Goal: Task Accomplishment & Management: Use online tool/utility

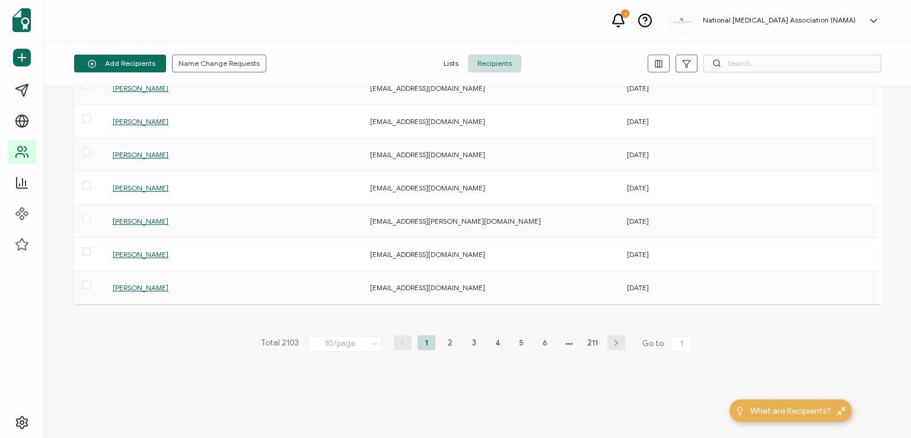
click at [443, 341] on li "2" at bounding box center [450, 342] width 18 height 15
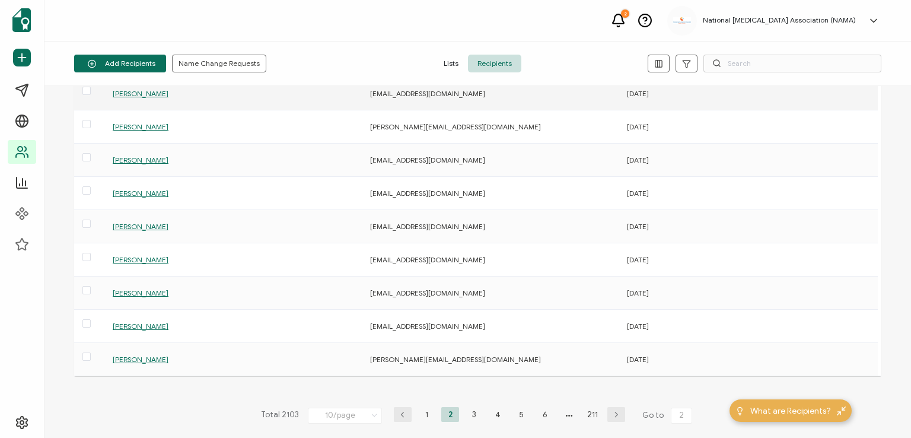
scroll to position [119, 0]
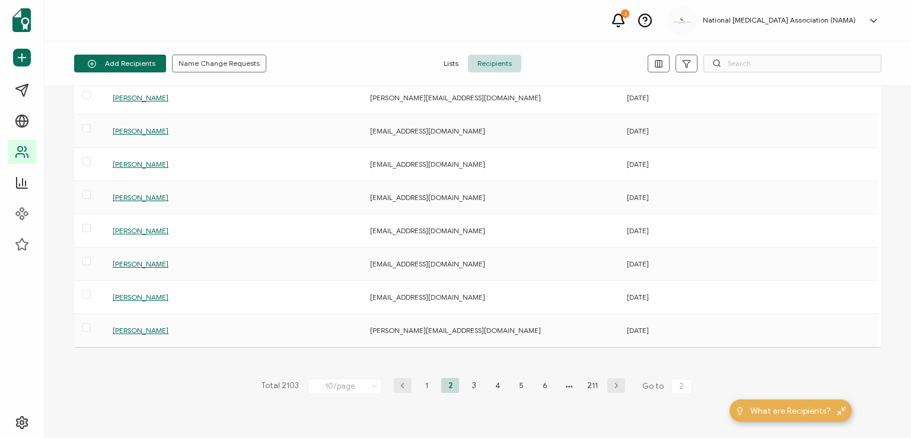
click at [423, 390] on li "1" at bounding box center [427, 385] width 18 height 15
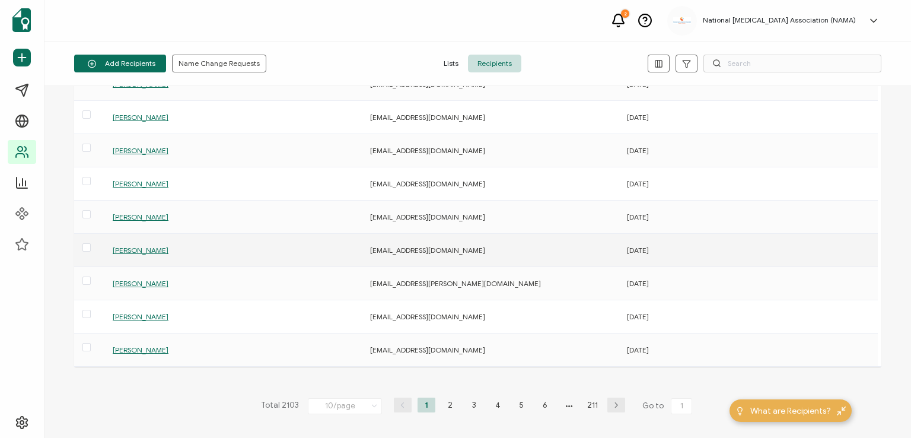
scroll to position [161, 0]
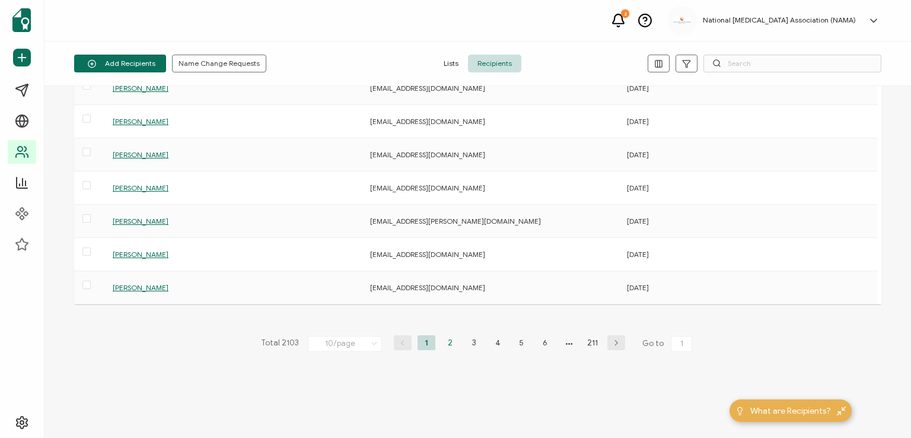
click at [443, 341] on li "2" at bounding box center [450, 342] width 18 height 15
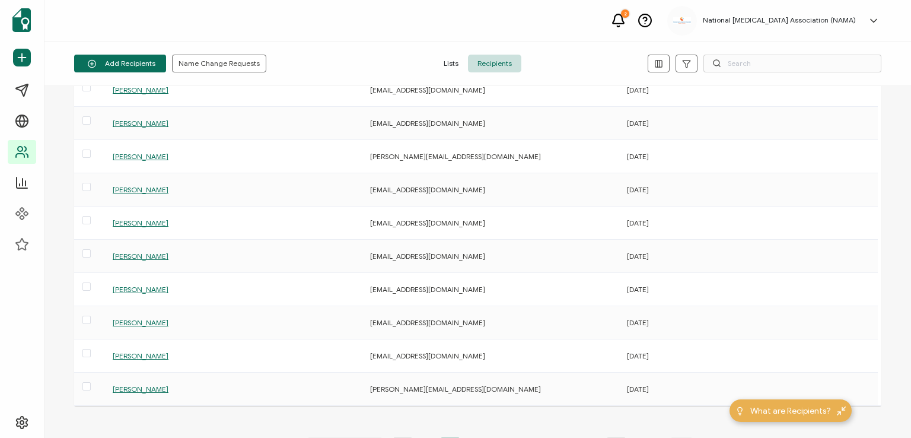
scroll to position [119, 0]
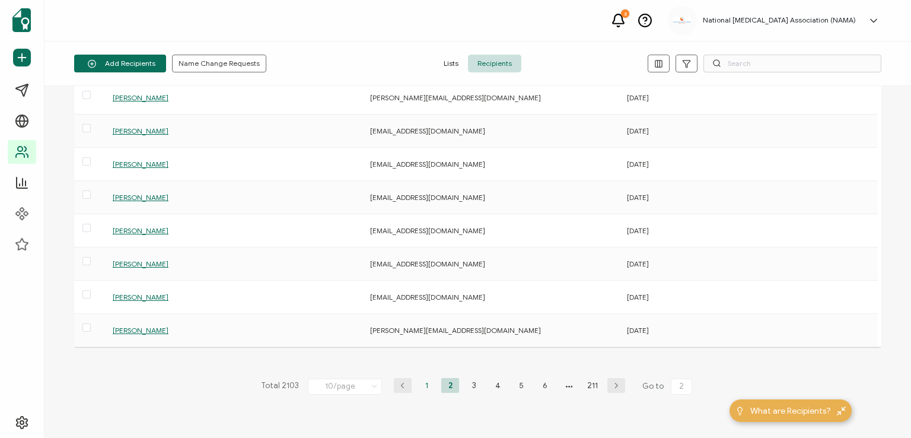
click at [418, 384] on li "1" at bounding box center [427, 385] width 18 height 15
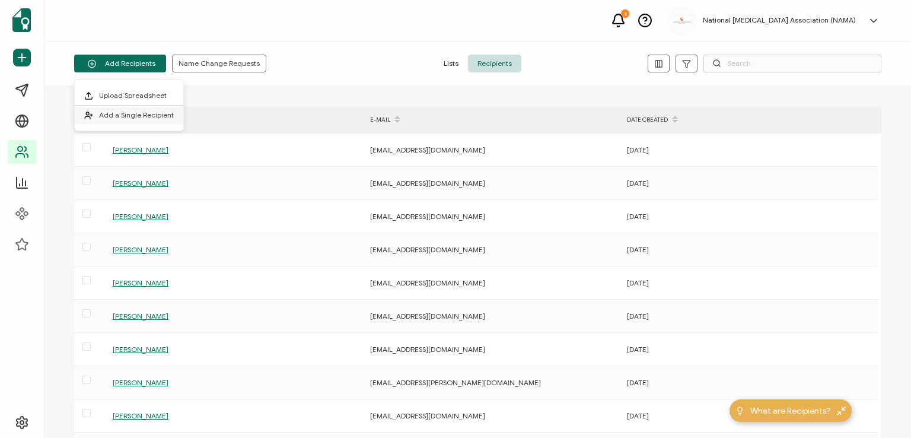
click at [126, 109] on li "Add a Single Recipient" at bounding box center [129, 115] width 109 height 19
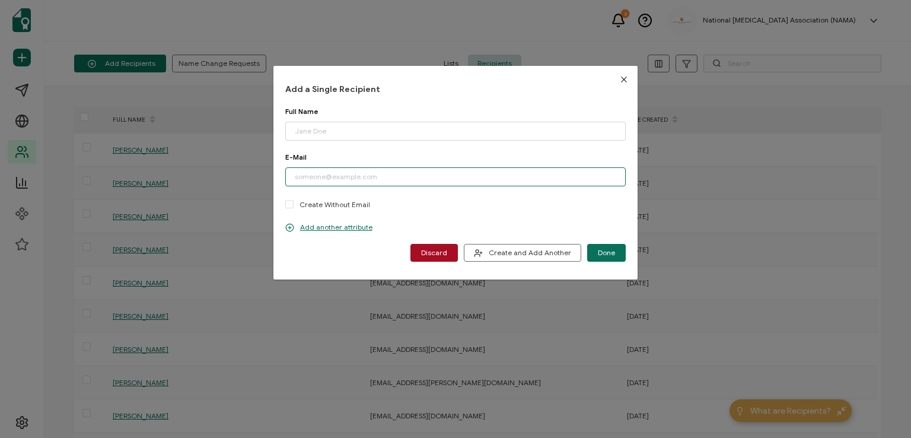
paste input "[EMAIL_ADDRESS][DOMAIN_NAME]"
type input "[EMAIL_ADDRESS][DOMAIN_NAME]"
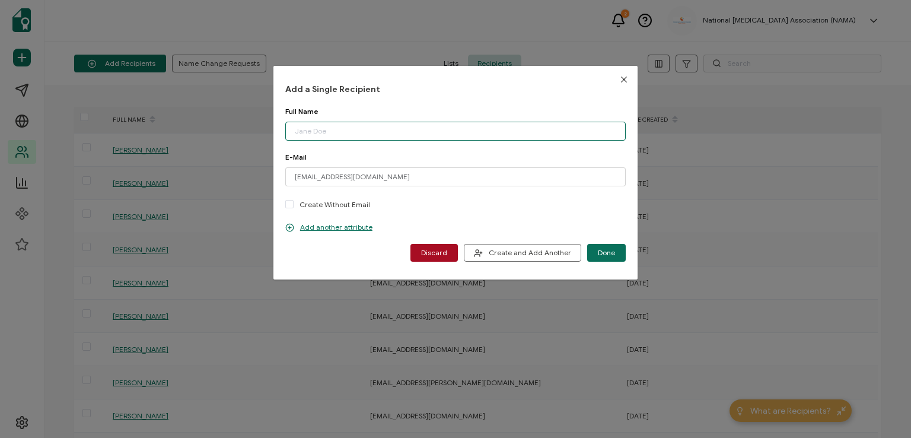
paste input "Lorelei ?"
type input "Lorelei ?"
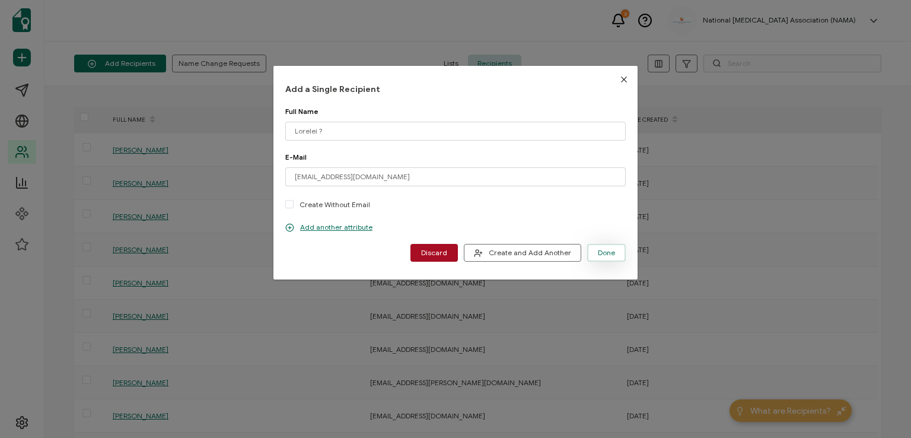
click at [594, 247] on button "Done" at bounding box center [606, 253] width 39 height 18
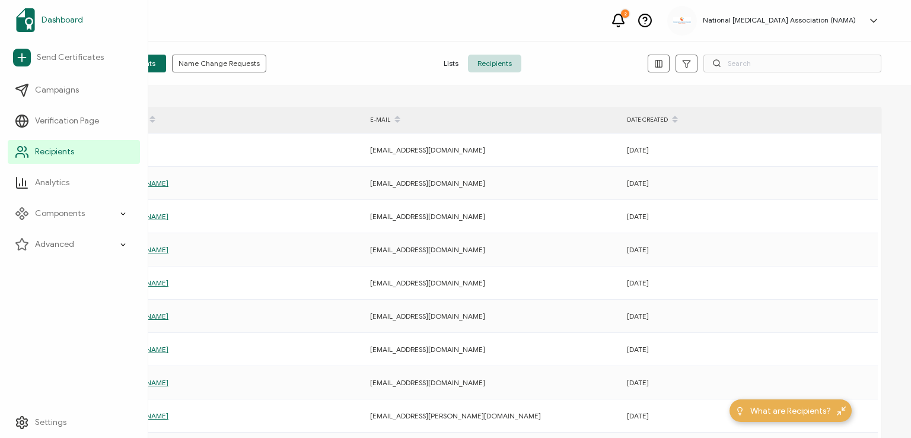
click at [52, 20] on span "Dashboard" at bounding box center [63, 20] width 42 height 12
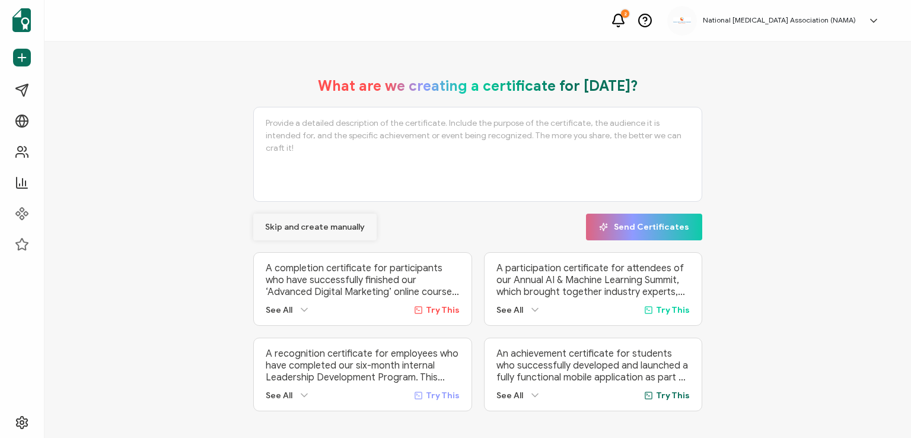
click at [304, 227] on span "Skip and create manually" at bounding box center [315, 227] width 100 height 8
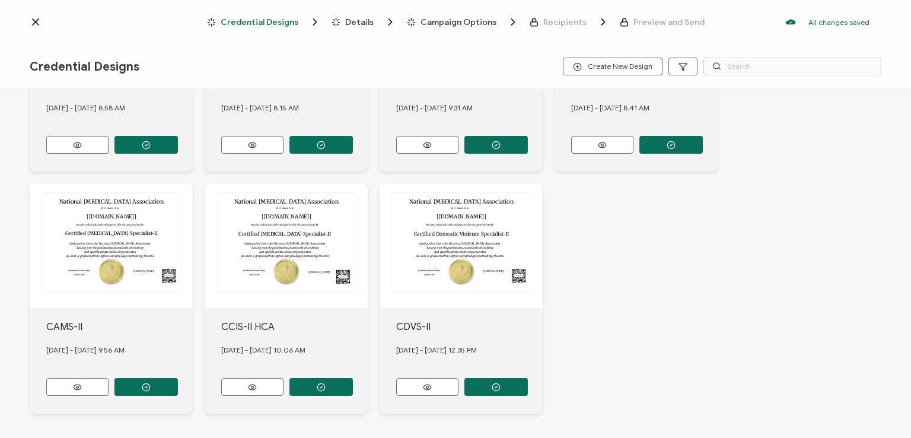
scroll to position [415, 0]
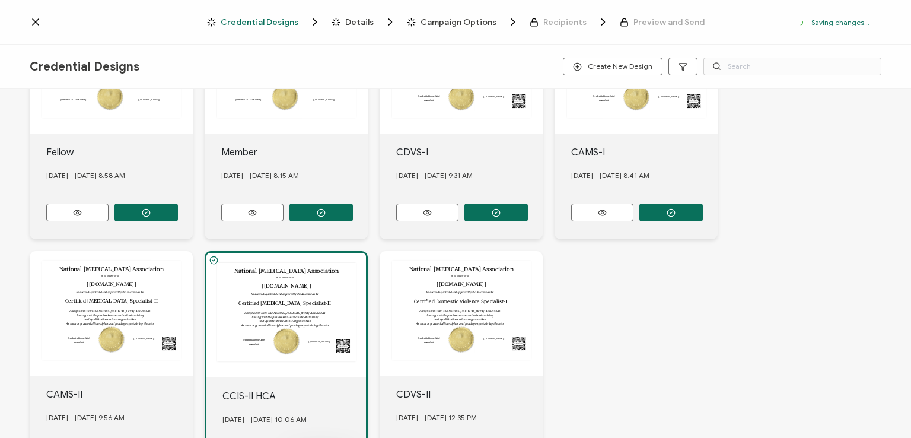
scroll to position [484, 0]
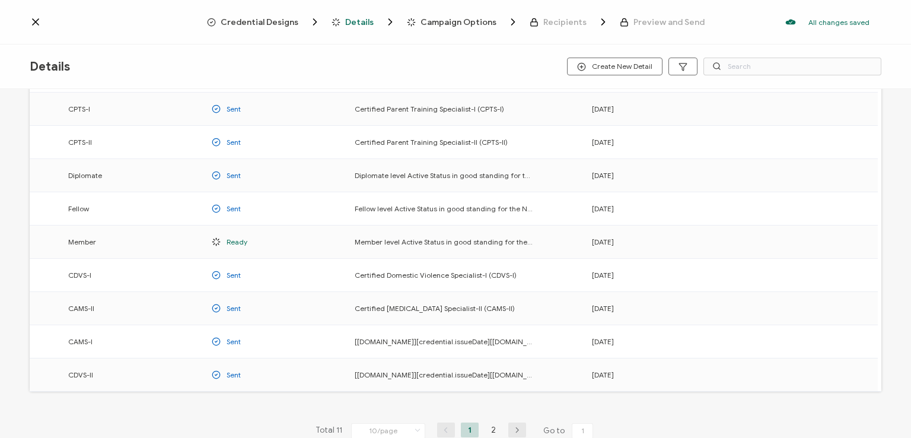
scroll to position [119, 0]
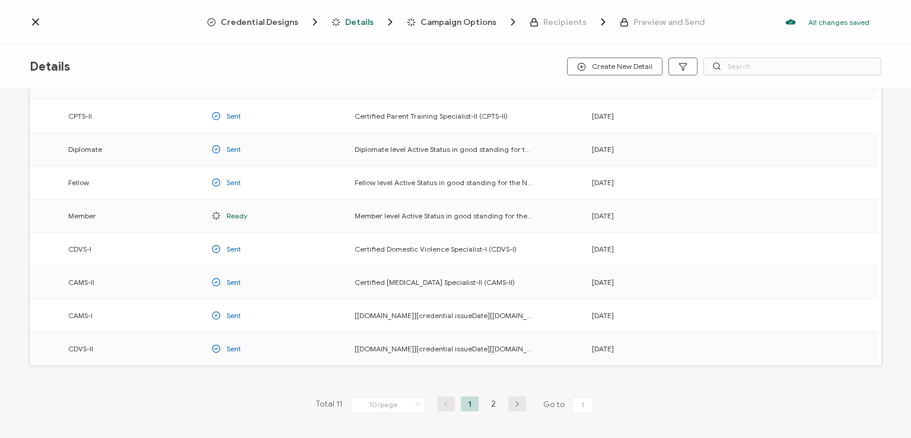
click at [487, 396] on li "2" at bounding box center [494, 403] width 18 height 15
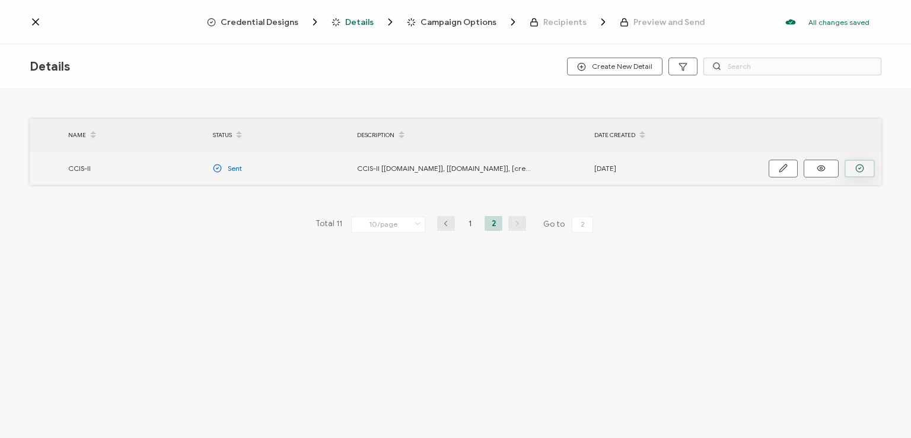
click at [860, 165] on icon "button" at bounding box center [860, 168] width 9 height 9
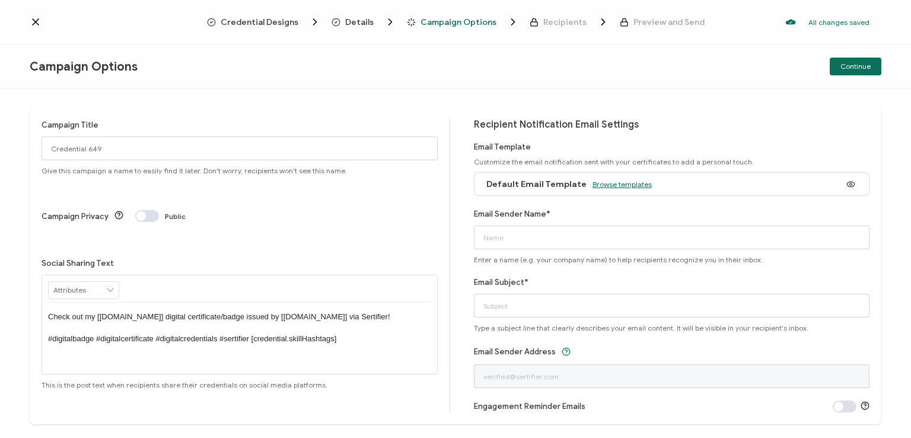
click at [596, 183] on span "Browse templates" at bounding box center [622, 184] width 59 height 9
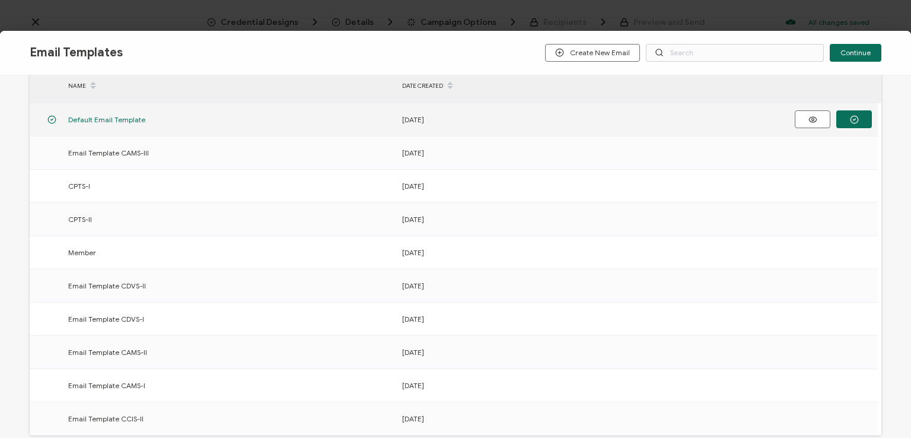
scroll to position [178, 0]
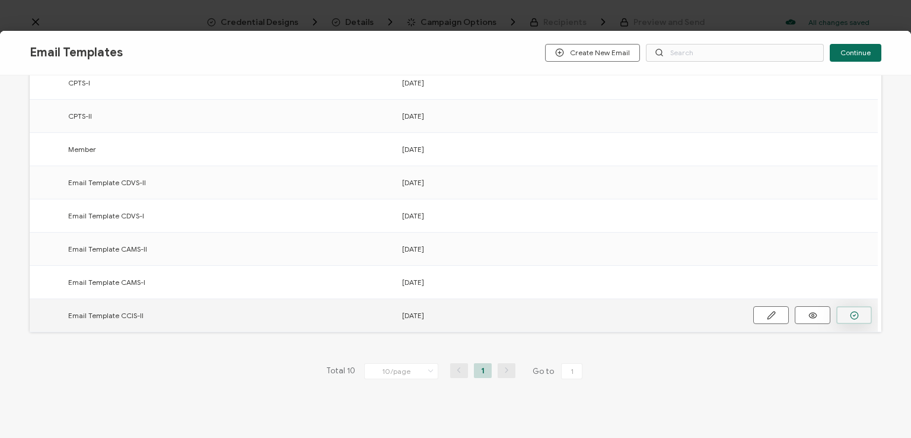
click at [0, 0] on circle "button" at bounding box center [0, 0] width 0 height 0
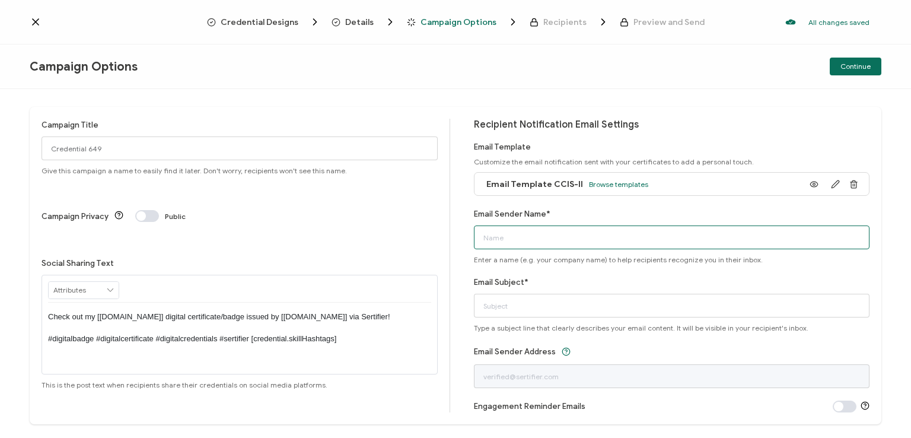
click at [529, 240] on input "Email Sender Name*" at bounding box center [672, 237] width 396 height 24
click at [529, 240] on input "National Anger" at bounding box center [672, 237] width 396 height 24
click at [590, 243] on input "National [MEDICAL_DATA]" at bounding box center [672, 237] width 396 height 24
type input "National [MEDICAL_DATA] Association"
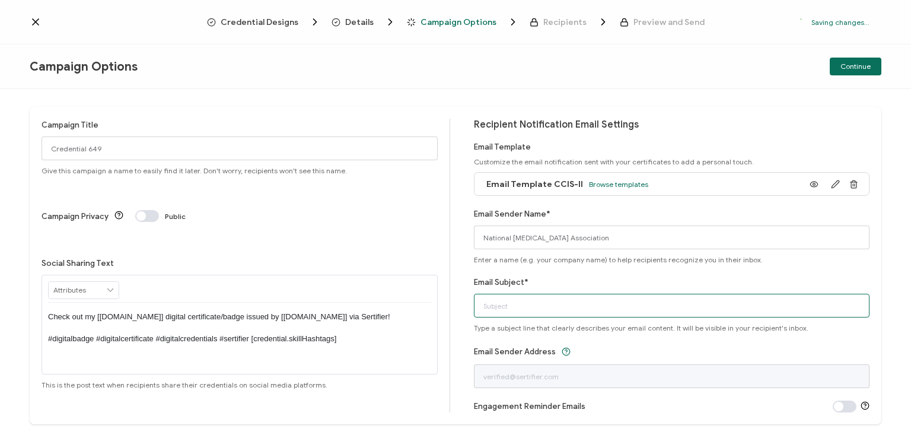
click at [562, 303] on input "Email Subject*" at bounding box center [672, 306] width 396 height 24
click at [562, 303] on input "CCIS-II digital certificatr" at bounding box center [672, 306] width 396 height 24
type input "CCIS-II digital certificate"
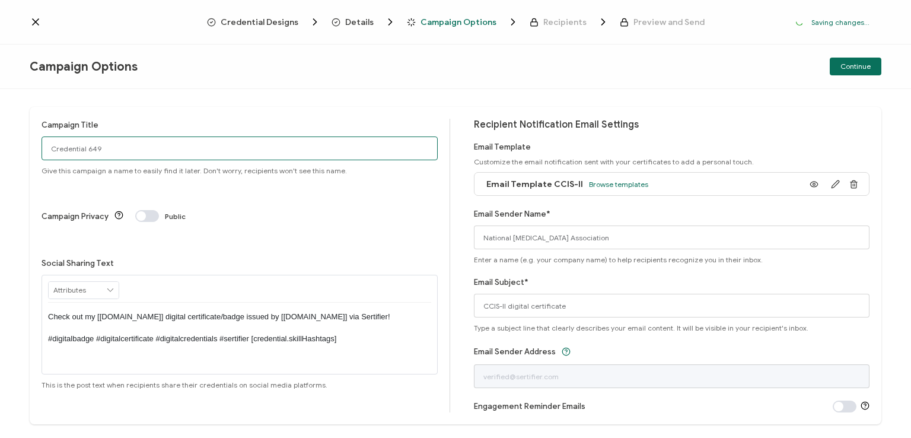
drag, startPoint x: 131, startPoint y: 141, endPoint x: 9, endPoint y: 151, distance: 122.0
click at [9, 151] on div "Campaign Title Credential 649 Give this campaign a name to easily find it later…" at bounding box center [455, 263] width 911 height 349
click at [133, 155] on input "CCIS-II HCA" at bounding box center [240, 148] width 396 height 24
type input "CCIS-II HCA - 13 -8.22.25"
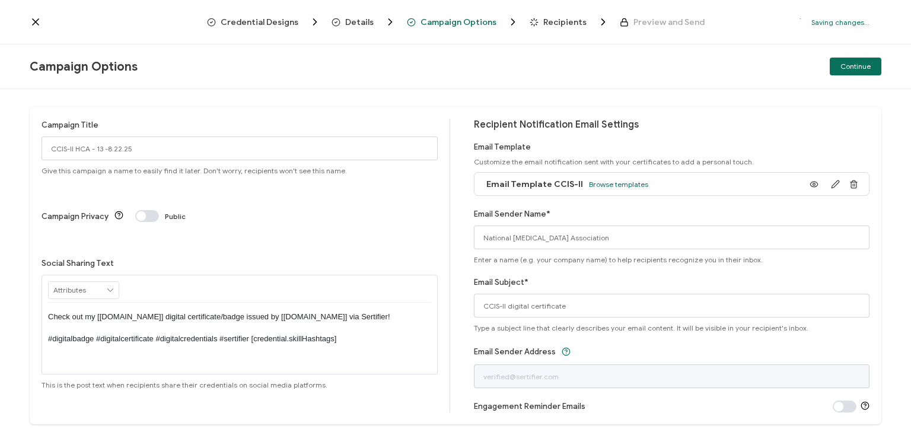
click at [236, 311] on p "Check out my [[DOMAIN_NAME]] digital certificate/badge issued by [[DOMAIN_NAME]…" at bounding box center [239, 327] width 383 height 33
click at [403, 117] on div "Campaign Title CCIS-II HCA - 13 -8.22.25 Give this campaign a name to easily fi…" at bounding box center [456, 265] width 852 height 317
click at [848, 72] on button "Continue" at bounding box center [856, 67] width 52 height 18
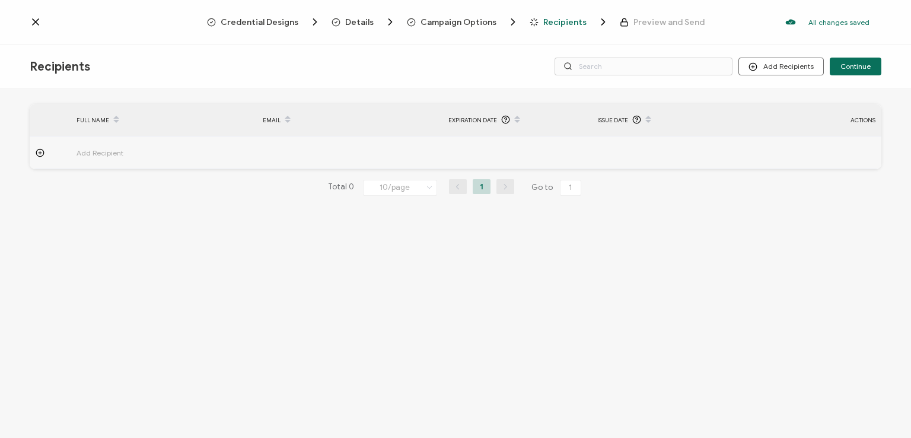
click at [36, 20] on icon at bounding box center [36, 22] width 12 height 12
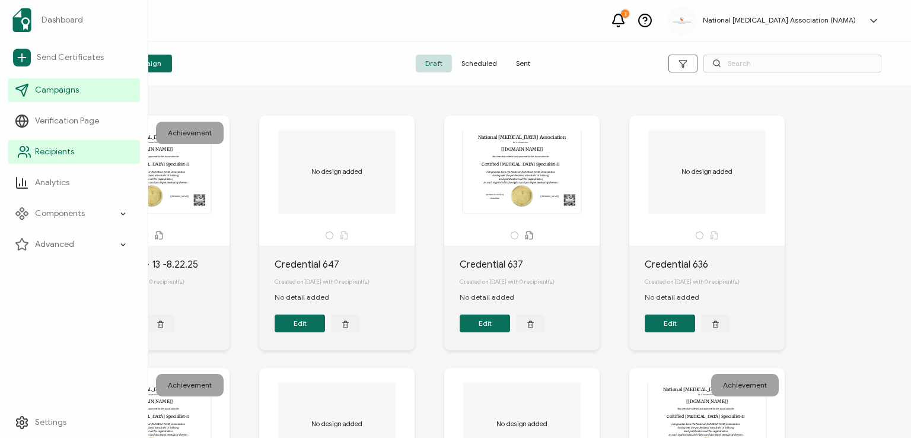
click at [43, 146] on span "Recipients" at bounding box center [54, 152] width 39 height 12
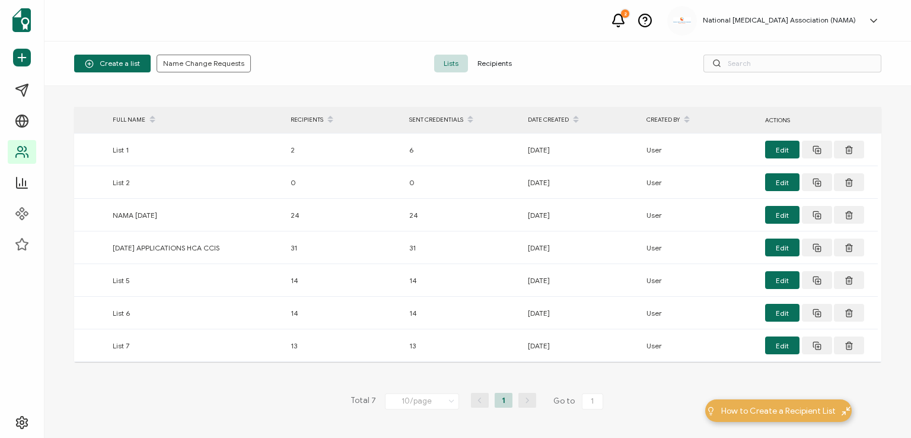
click at [494, 62] on span "Recipients" at bounding box center [494, 64] width 53 height 18
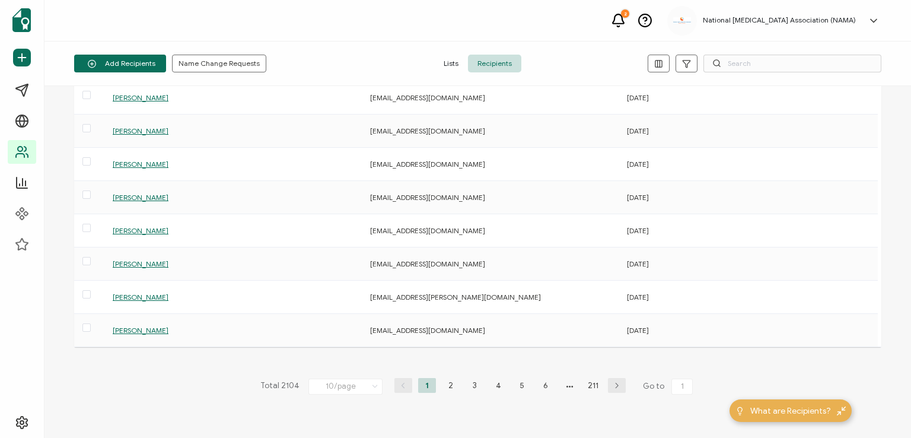
scroll to position [161, 0]
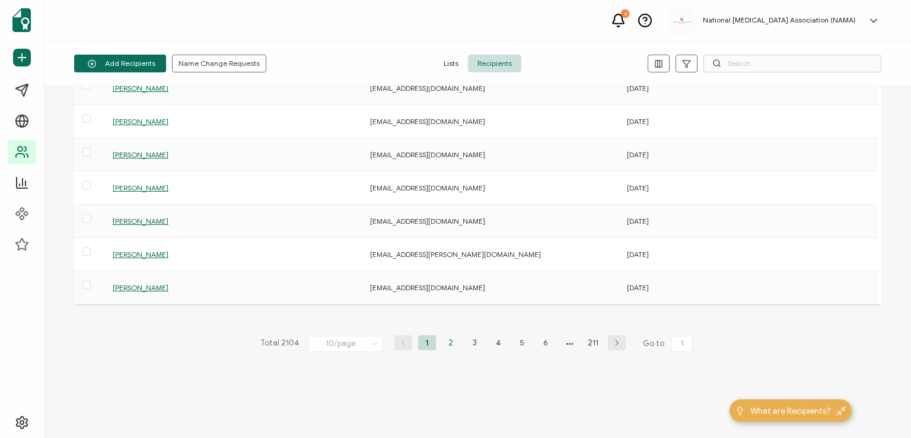
click at [446, 341] on li "2" at bounding box center [451, 342] width 18 height 15
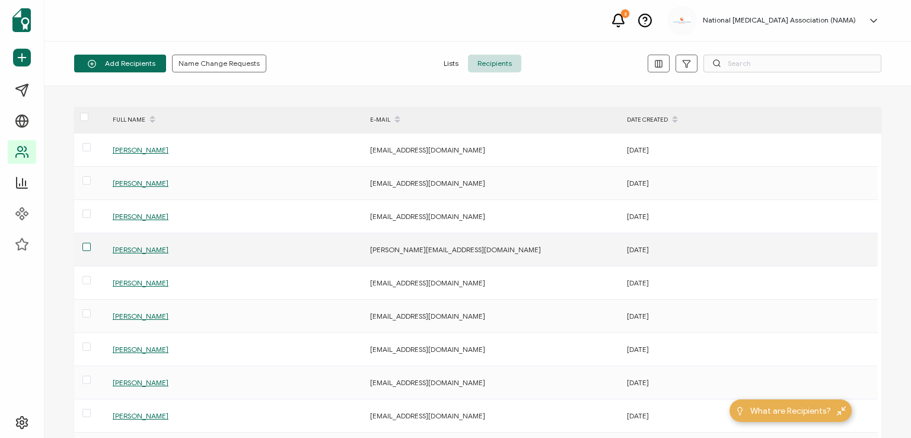
click at [85, 243] on span at bounding box center [86, 247] width 8 height 8
click at [91, 243] on input "checkbox" at bounding box center [91, 243] width 0 height 0
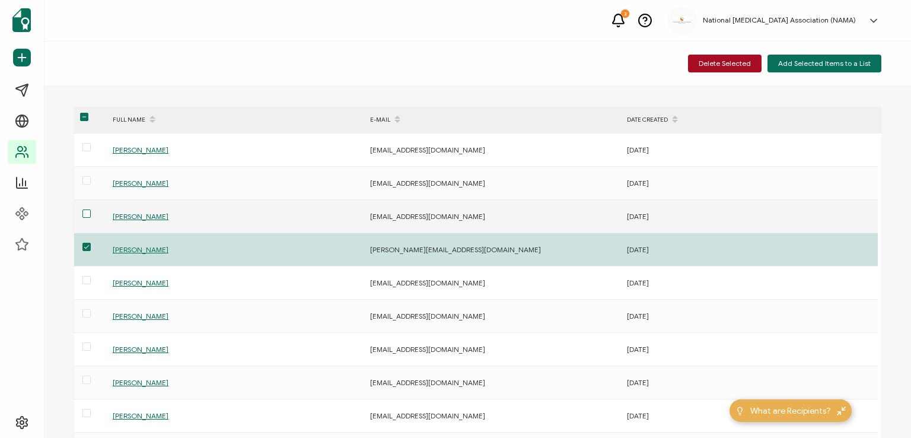
click at [86, 214] on span at bounding box center [86, 213] width 8 height 8
click at [91, 209] on input "checkbox" at bounding box center [91, 209] width 0 height 0
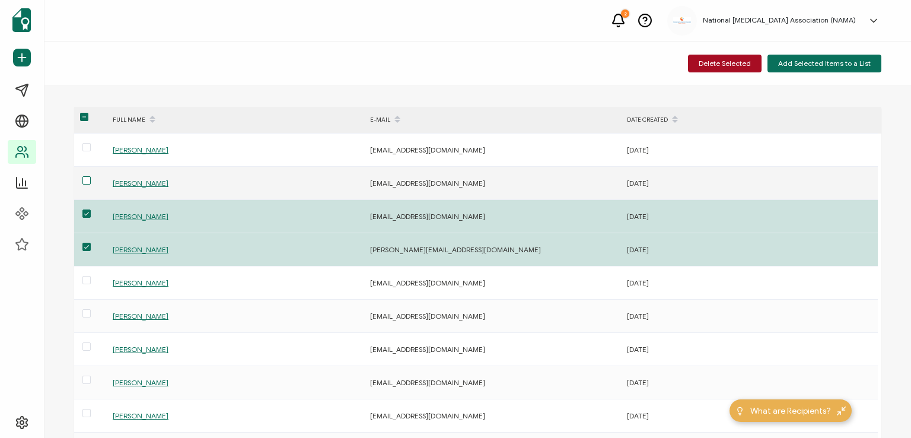
click at [88, 176] on span at bounding box center [86, 180] width 8 height 8
click at [91, 176] on input "checkbox" at bounding box center [91, 176] width 0 height 0
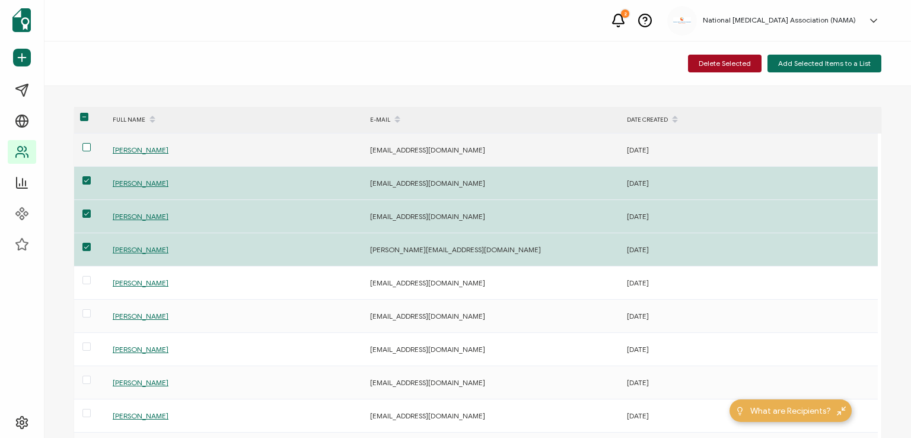
click at [90, 145] on span at bounding box center [86, 147] width 8 height 8
click at [91, 143] on input "checkbox" at bounding box center [91, 143] width 0 height 0
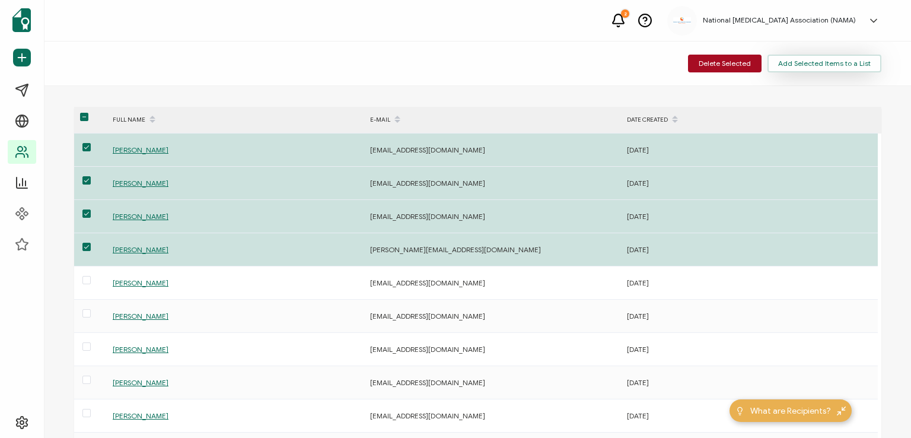
click at [809, 60] on span "Add Selected Items to a List" at bounding box center [824, 63] width 93 height 7
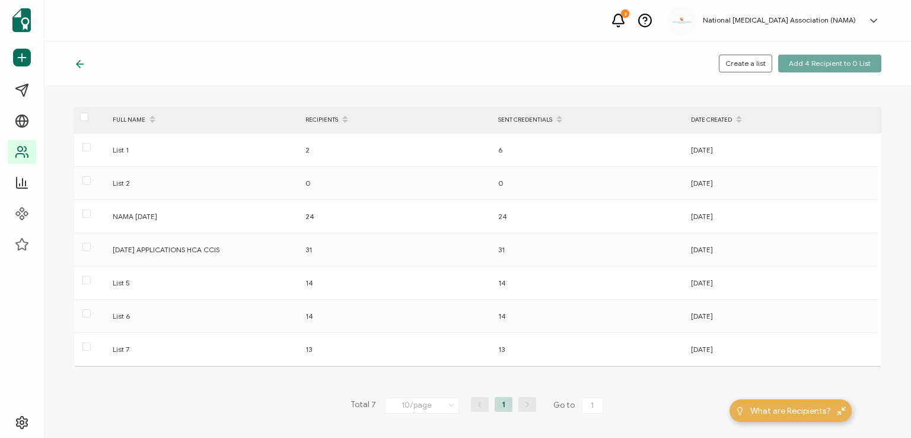
click at [82, 63] on icon at bounding box center [80, 64] width 12 height 12
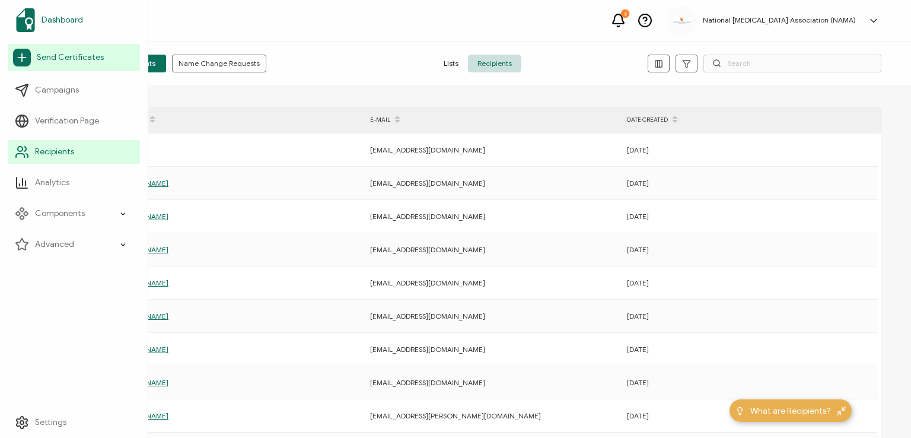
click at [56, 20] on span "Dashboard" at bounding box center [63, 20] width 42 height 12
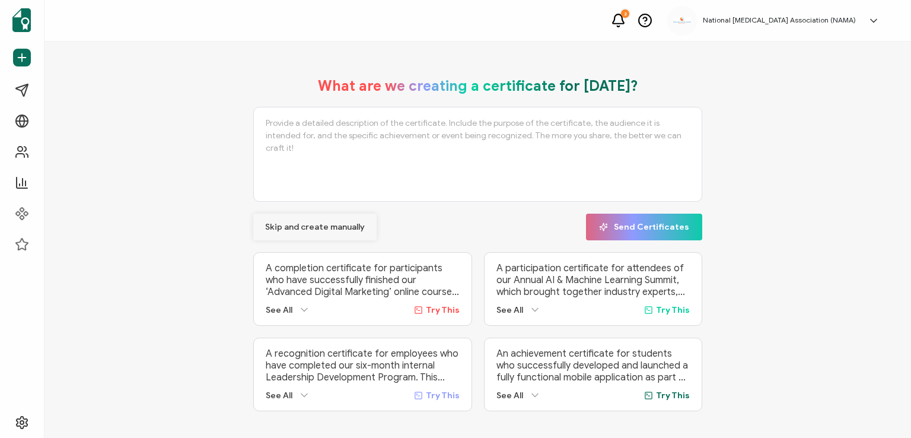
click at [313, 223] on span "Skip and create manually" at bounding box center [315, 227] width 100 height 8
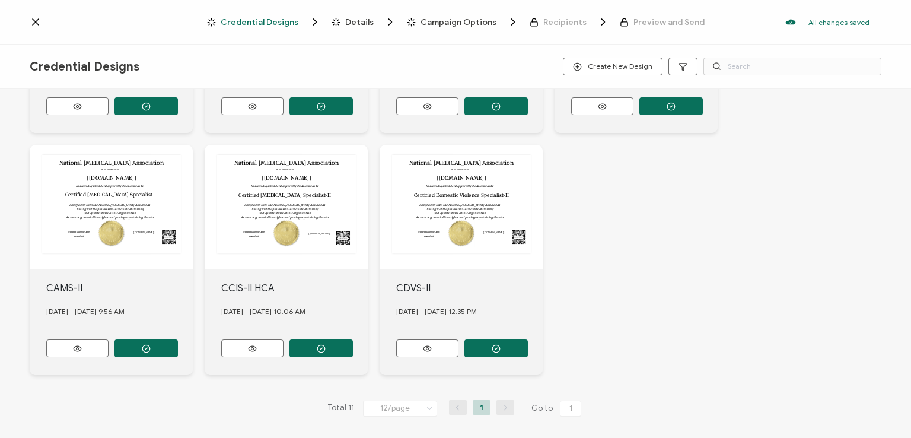
scroll to position [453, 0]
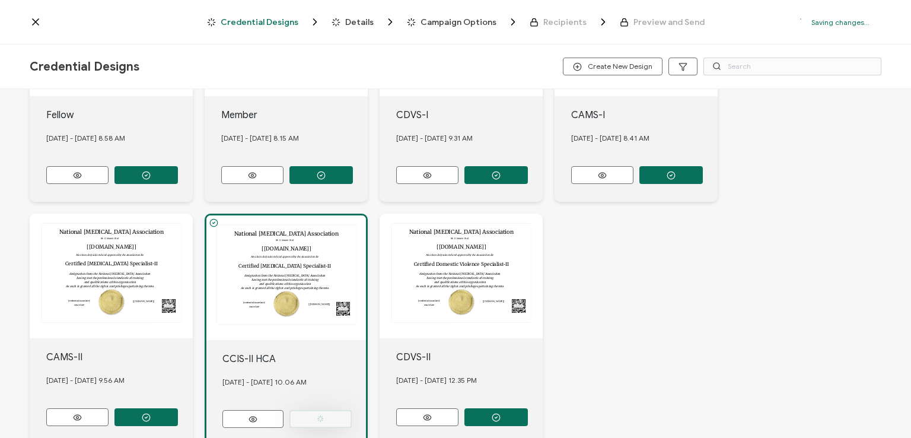
scroll to position [522, 0]
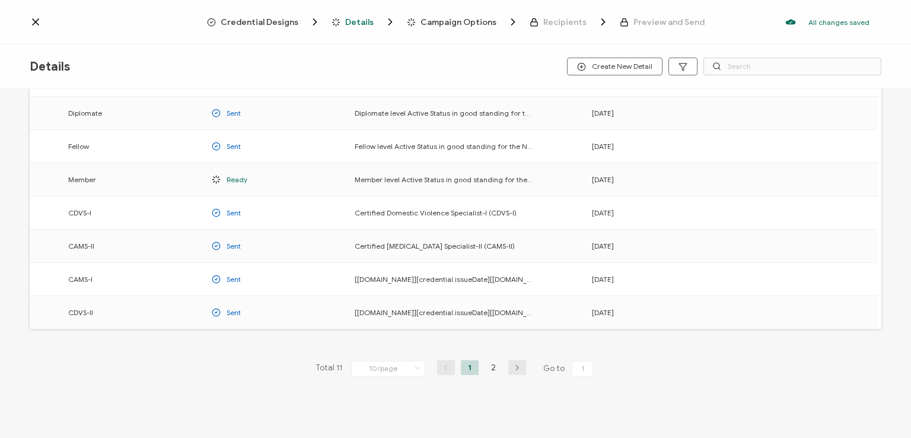
scroll to position [156, 0]
click at [494, 359] on li "2" at bounding box center [494, 366] width 18 height 15
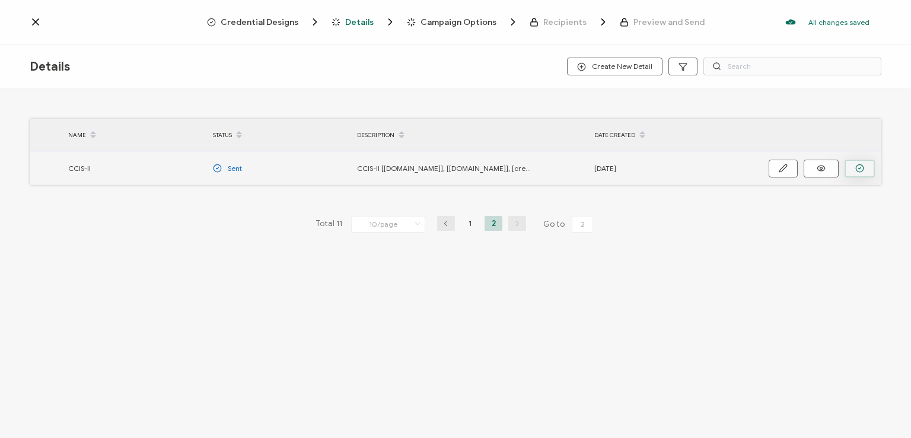
click at [850, 166] on button "button" at bounding box center [860, 169] width 30 height 18
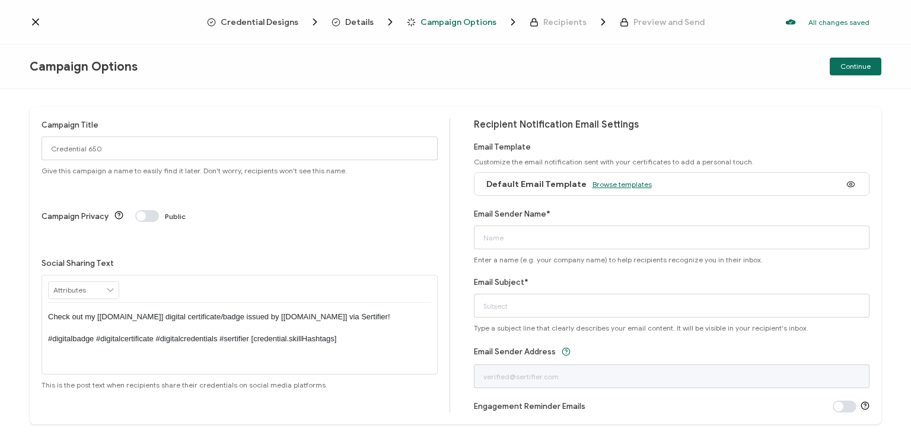
click at [615, 181] on span "Browse templates" at bounding box center [622, 184] width 59 height 9
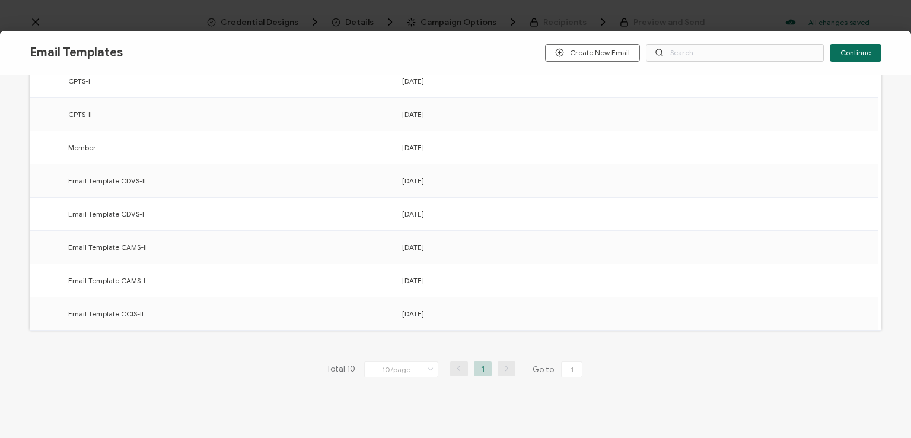
scroll to position [185, 0]
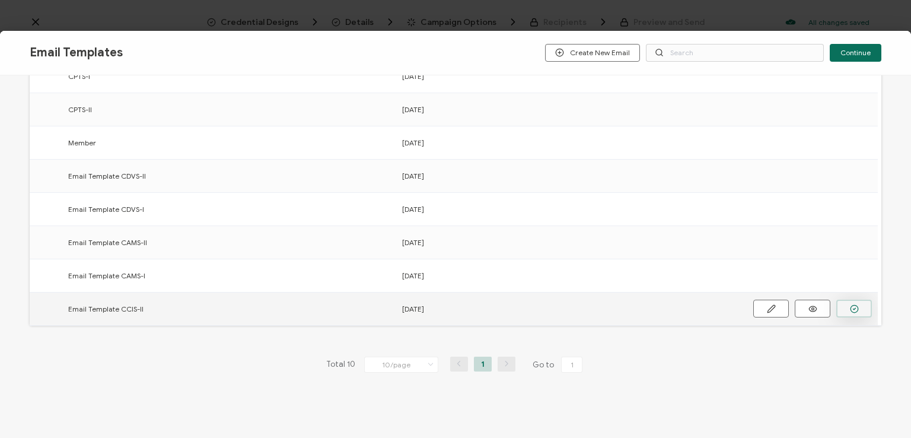
click at [0, 0] on icon "button" at bounding box center [0, 0] width 0 height 0
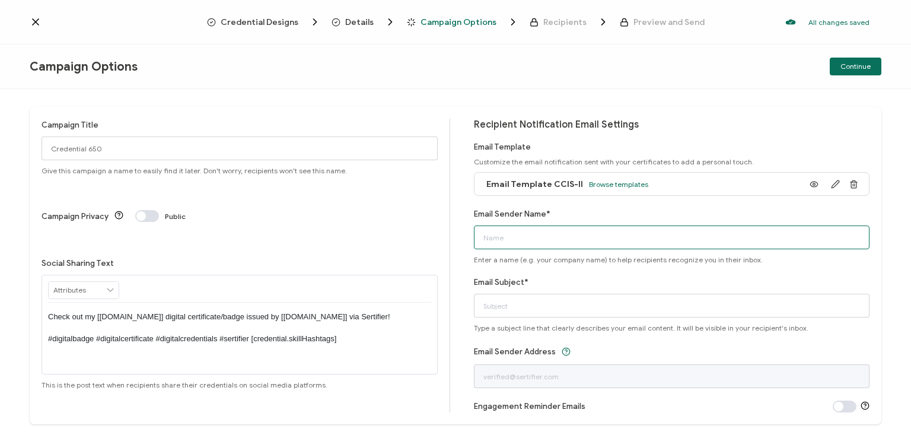
click at [631, 240] on input "Email Sender Name*" at bounding box center [672, 237] width 396 height 24
type input "National [MEDICAL_DATA] Association"
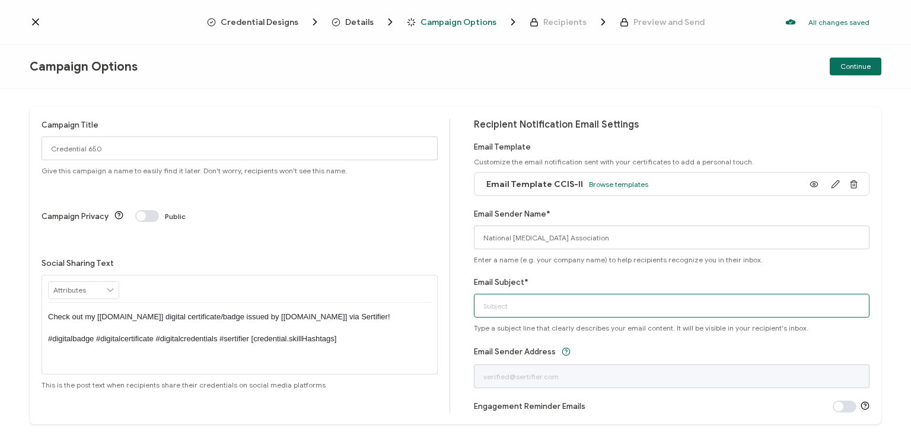
click at [584, 311] on input "Email Subject*" at bounding box center [672, 306] width 396 height 24
type input "CCIS-II digital certificate"
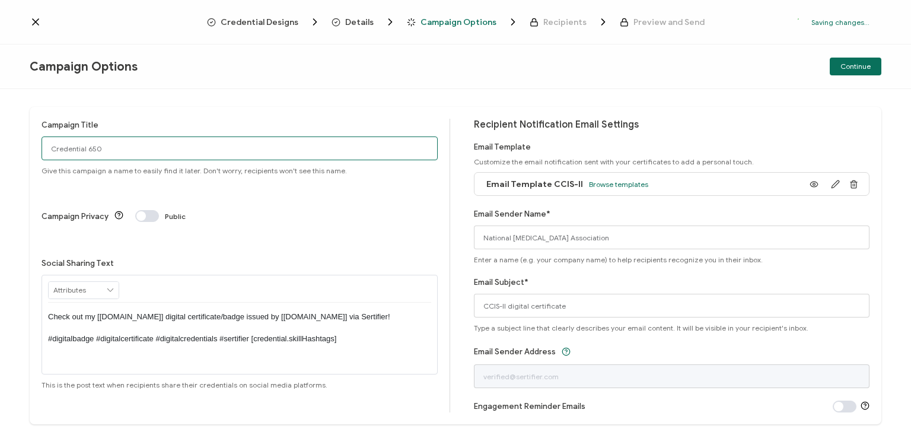
drag, startPoint x: 108, startPoint y: 154, endPoint x: 33, endPoint y: 159, distance: 74.9
click at [33, 159] on div "Campaign Title Credential 650 Give this campaign a name to easily find it later…" at bounding box center [456, 265] width 852 height 317
type input "CCIS-II HCA 13 -8.22.25"
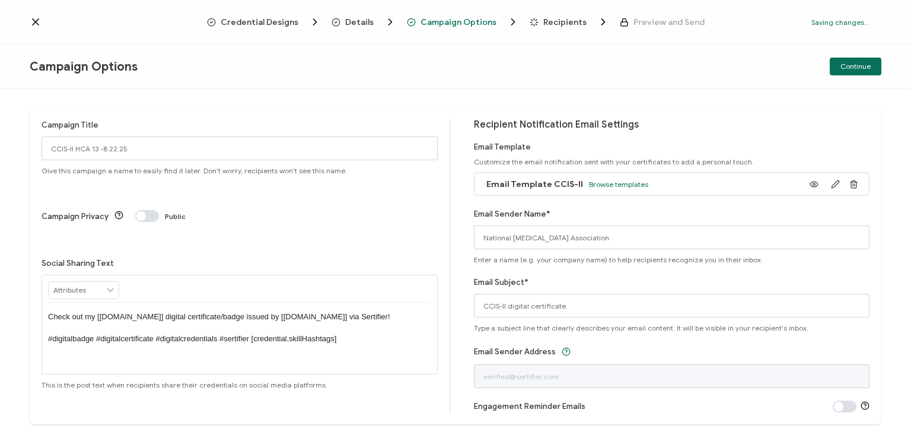
click at [237, 311] on p "Check out my [[DOMAIN_NAME]] digital certificate/badge issued by [[DOMAIN_NAME]…" at bounding box center [239, 327] width 383 height 33
click at [592, 100] on div "Campaign Title CCIS-II HCA 13 -8.22.25 Give this campaign a name to easily find…" at bounding box center [455, 263] width 911 height 349
click at [851, 63] on span "Continue" at bounding box center [856, 66] width 30 height 7
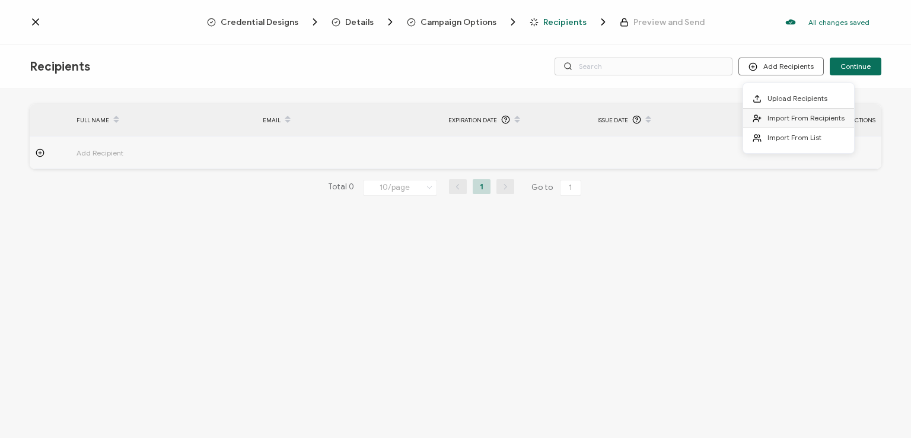
click at [781, 114] on span "Import From Recipients" at bounding box center [806, 117] width 77 height 9
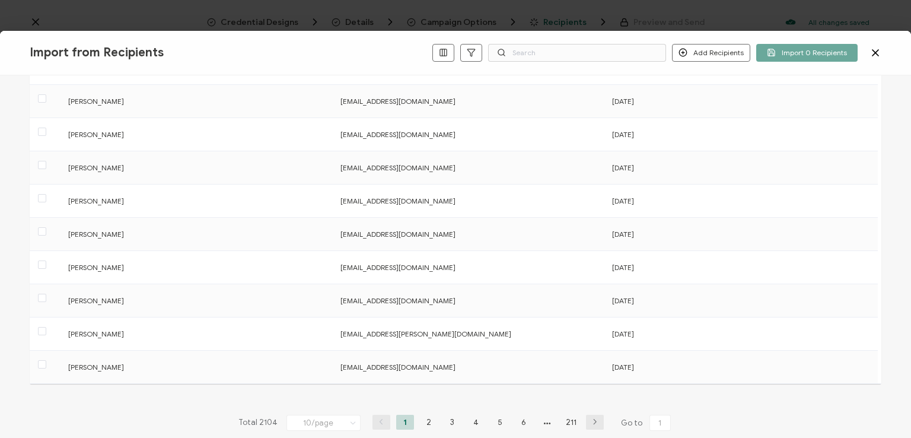
scroll to position [184, 0]
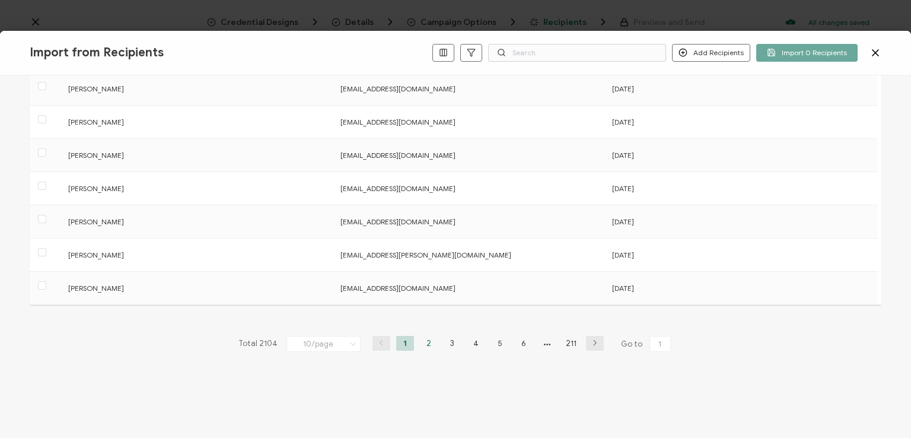
click at [422, 341] on li "2" at bounding box center [429, 343] width 18 height 15
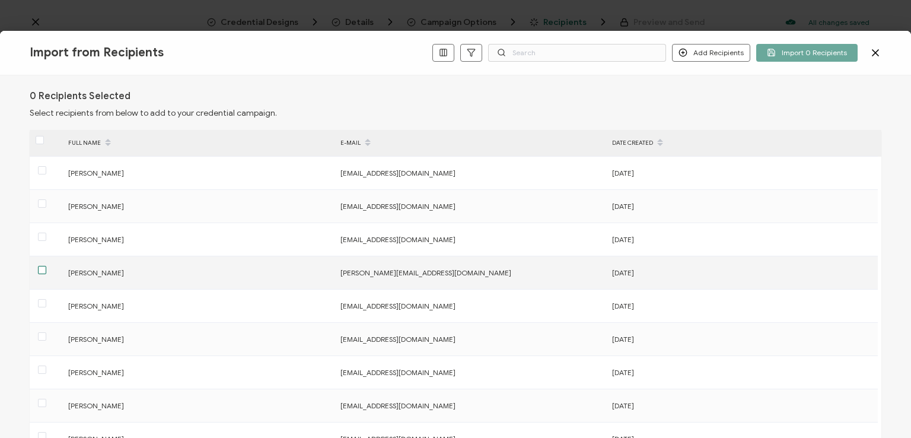
click at [42, 268] on span at bounding box center [42, 270] width 8 height 8
click at [46, 266] on input "checkbox" at bounding box center [46, 266] width 0 height 0
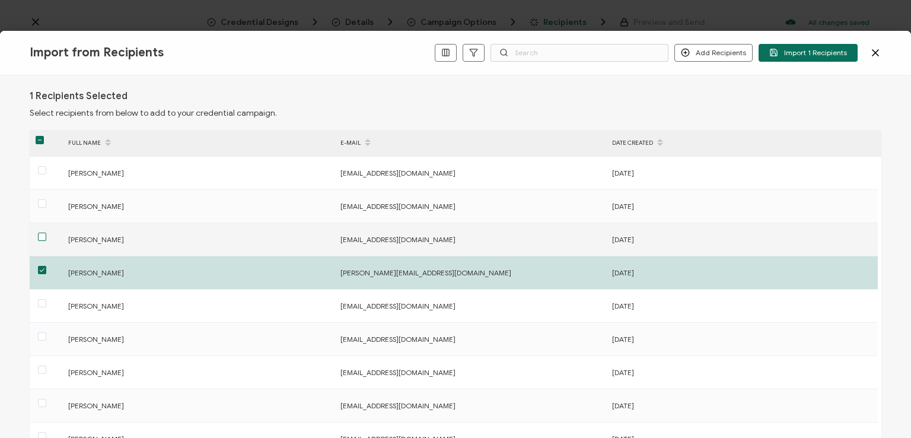
click at [43, 236] on span at bounding box center [42, 237] width 8 height 8
click at [46, 233] on input "checkbox" at bounding box center [46, 233] width 0 height 0
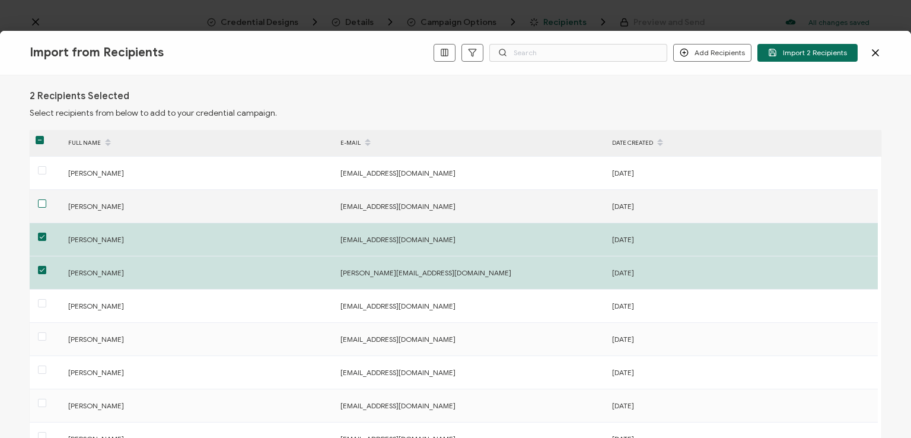
click at [40, 203] on span at bounding box center [42, 203] width 8 height 8
click at [46, 199] on input "checkbox" at bounding box center [46, 199] width 0 height 0
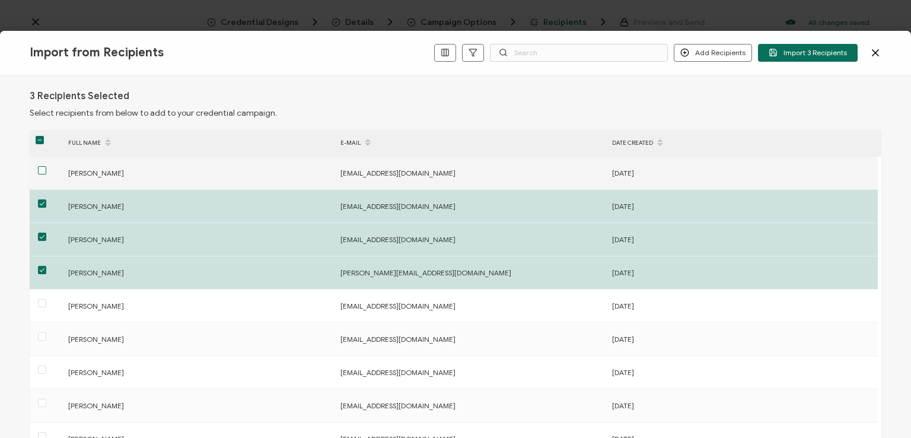
click at [40, 167] on span at bounding box center [42, 170] width 8 height 8
click at [46, 166] on input "checkbox" at bounding box center [46, 166] width 0 height 0
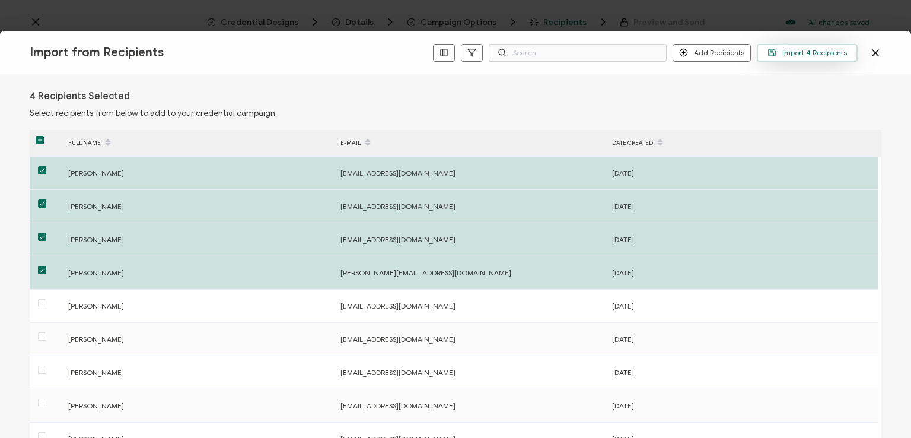
click at [809, 50] on span "Import 4 Recipients" at bounding box center [807, 52] width 79 height 9
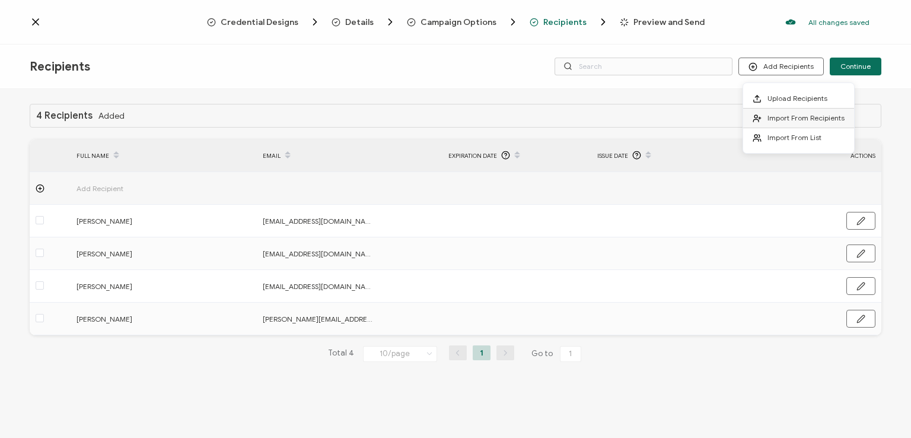
click at [774, 122] on span "Import From Recipients" at bounding box center [806, 117] width 77 height 9
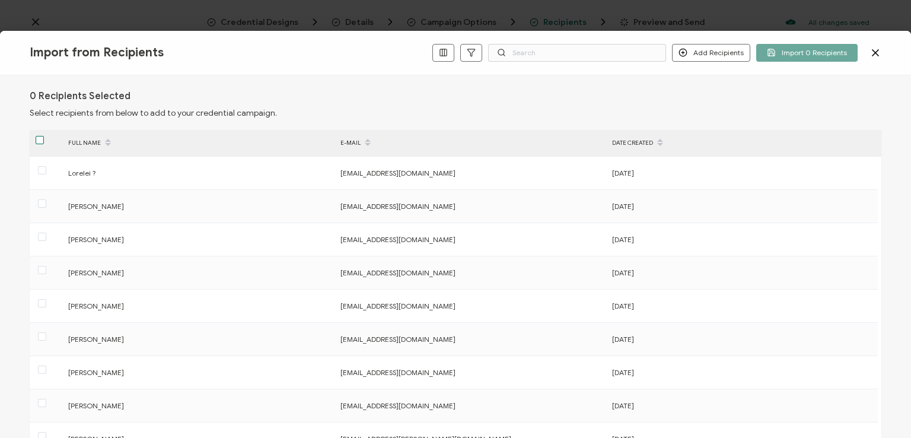
click at [39, 141] on span at bounding box center [40, 140] width 8 height 8
click at [44, 136] on input "checkbox" at bounding box center [44, 136] width 0 height 0
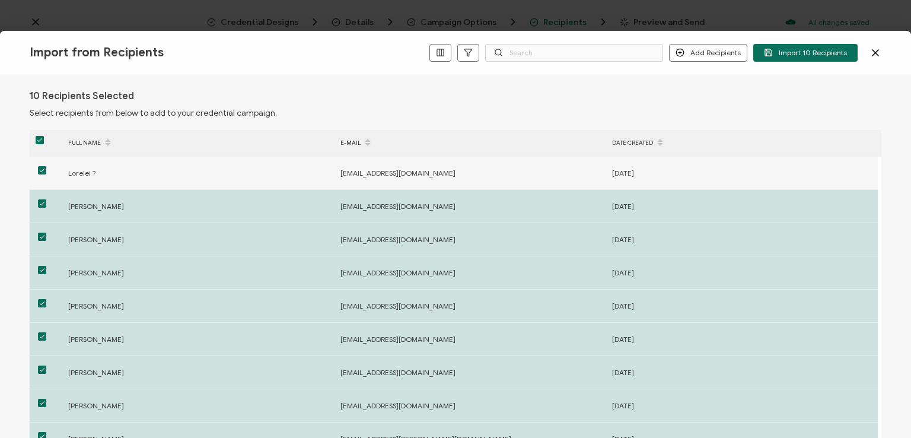
click at [40, 166] on span at bounding box center [42, 170] width 8 height 8
click at [46, 166] on input "checkbox" at bounding box center [46, 166] width 0 height 0
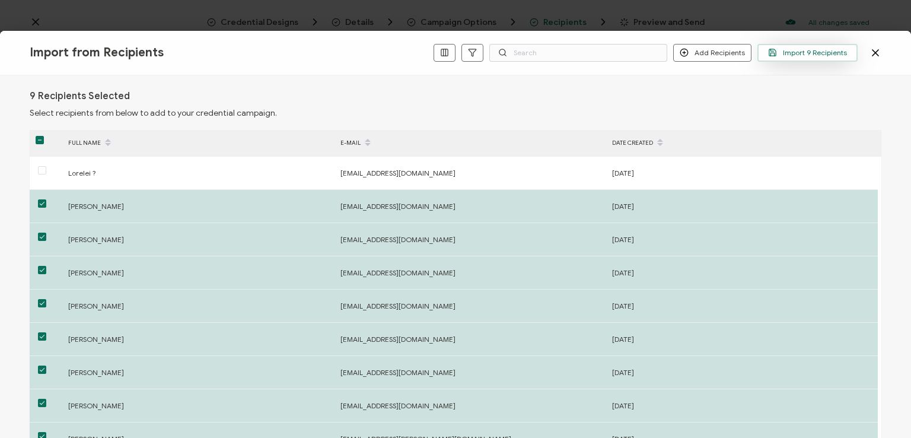
click at [806, 53] on span "Import 9 Recipients" at bounding box center [807, 52] width 79 height 9
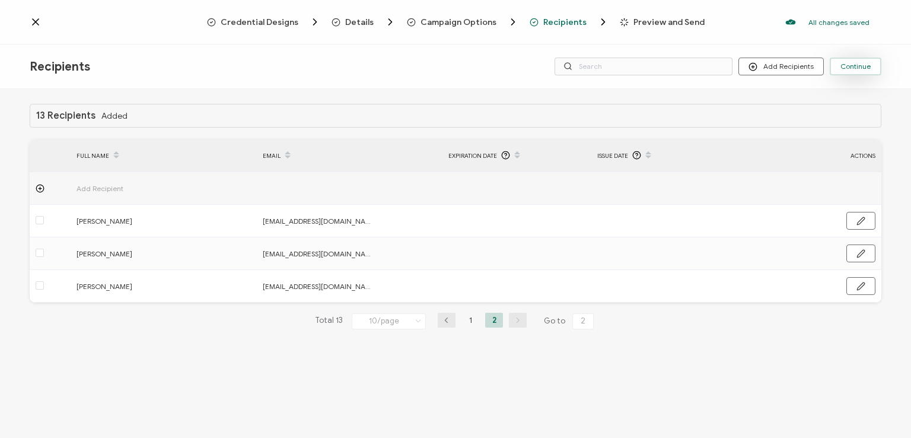
click at [846, 68] on span "Continue" at bounding box center [856, 66] width 30 height 7
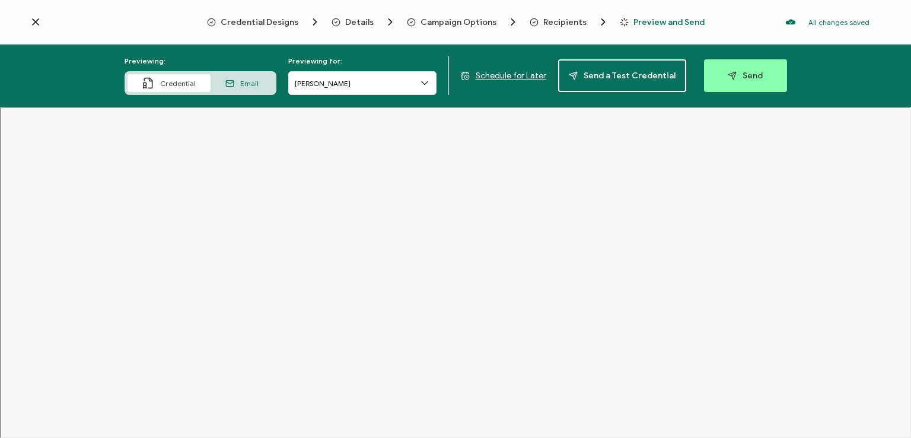
click at [422, 82] on icon at bounding box center [425, 83] width 12 height 12
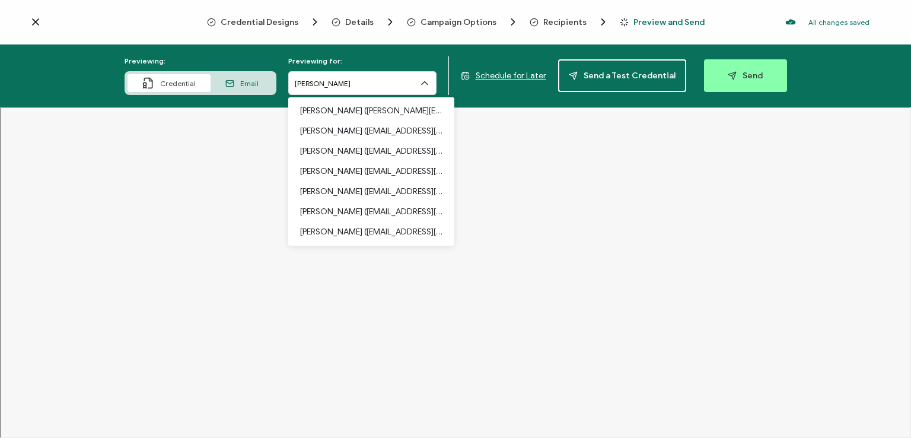
click at [423, 50] on div "Previewing: Credential Email Previewing for: [PERSON_NAME] [PERSON_NAME] ([PERS…" at bounding box center [455, 75] width 911 height 62
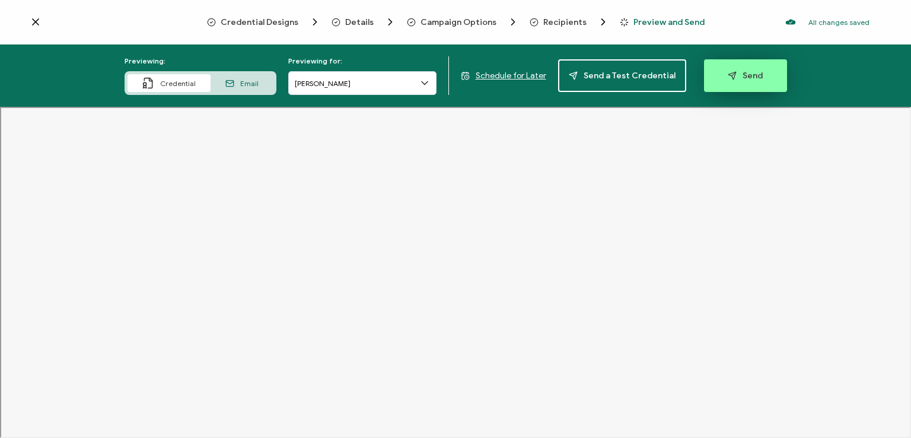
click at [728, 74] on icon "button" at bounding box center [732, 75] width 9 height 9
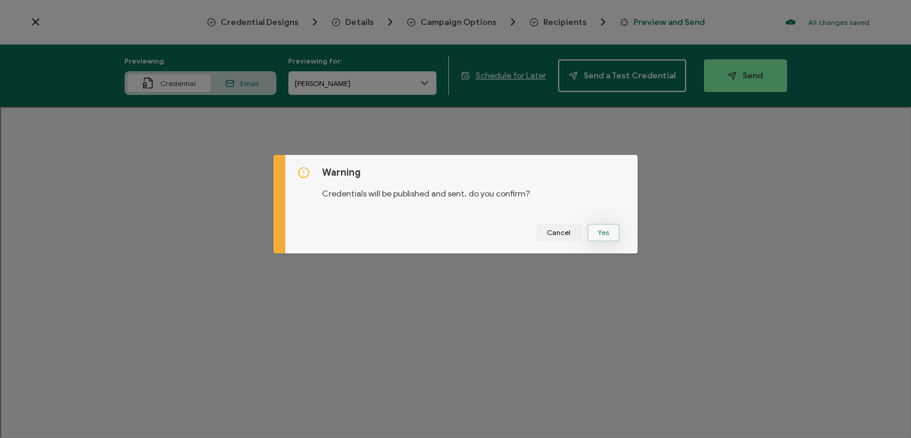
click at [596, 227] on button "Yes" at bounding box center [603, 233] width 33 height 18
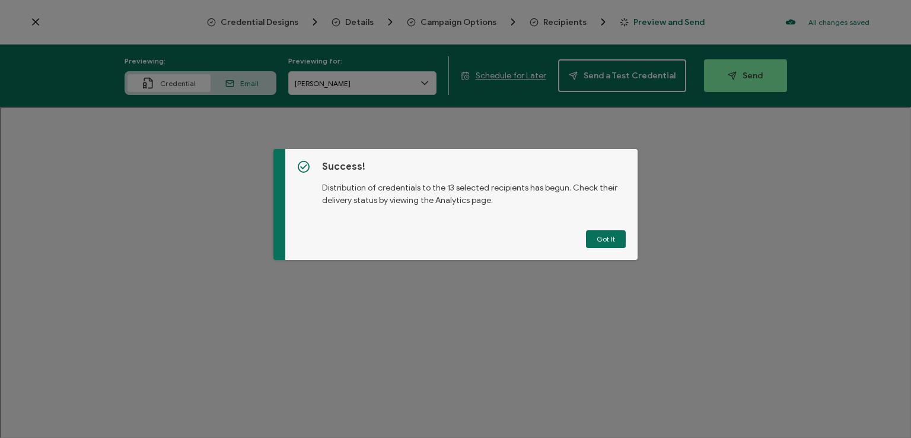
drag, startPoint x: 594, startPoint y: 234, endPoint x: 592, endPoint y: 227, distance: 7.5
click at [592, 227] on div "Success! Distribution of credentials to the 13 selected recipients has begun. C…" at bounding box center [461, 204] width 352 height 111
click at [601, 234] on button "Got It" at bounding box center [606, 239] width 40 height 18
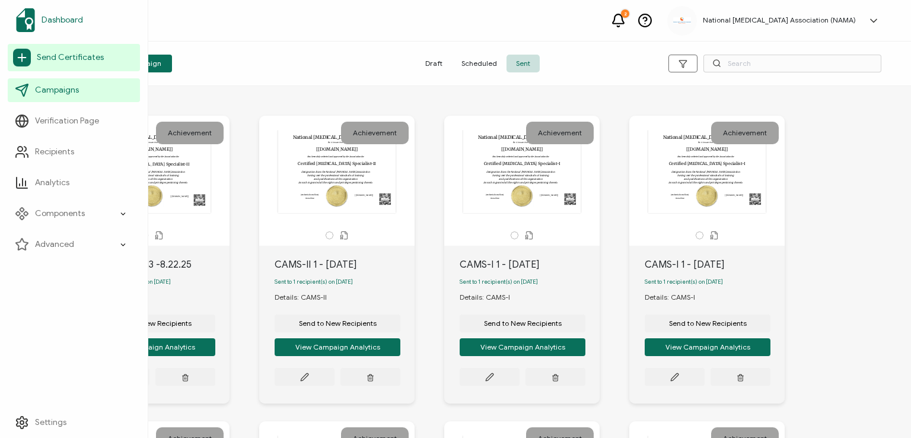
click at [53, 17] on span "Dashboard" at bounding box center [63, 20] width 42 height 12
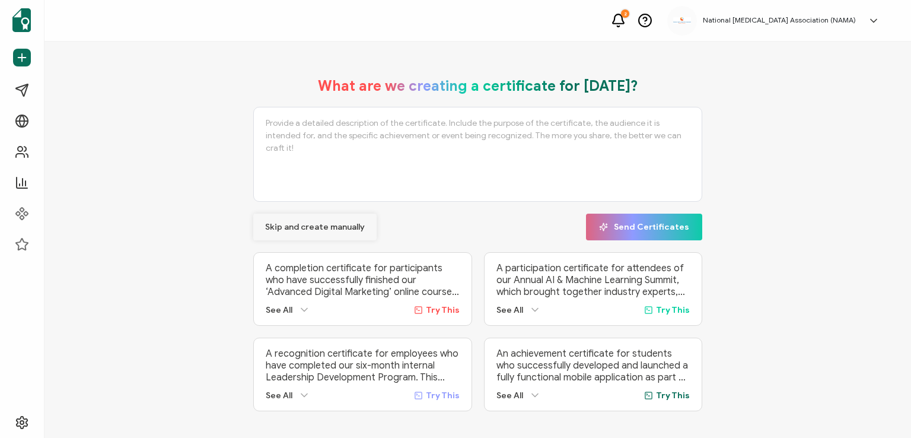
click at [311, 230] on span "Skip and create manually" at bounding box center [315, 227] width 100 height 8
